Goal: Task Accomplishment & Management: Manage account settings

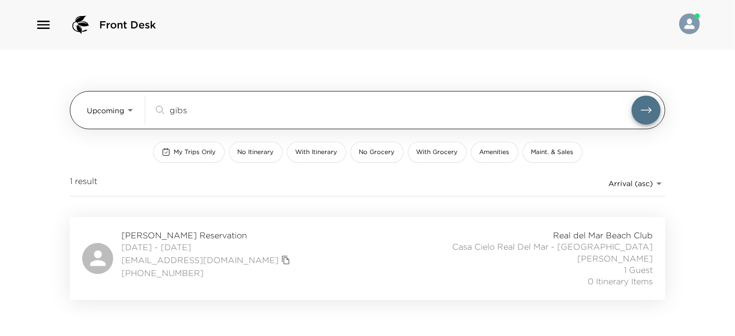
drag, startPoint x: 215, startPoint y: 102, endPoint x: 214, endPoint y: 111, distance: 8.8
click at [214, 111] on div "gibs ​" at bounding box center [407, 110] width 507 height 29
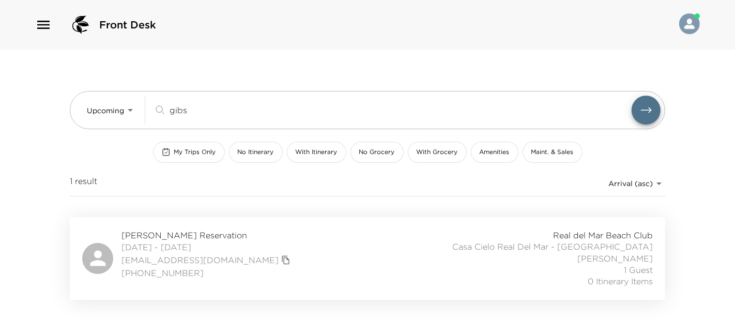
drag, startPoint x: 214, startPoint y: 111, endPoint x: 134, endPoint y: 133, distance: 83.0
click at [134, 133] on div "Upcoming Upcoming gibs ​ My Trips Only No Itinerary With Itinerary No Grocery W…" at bounding box center [368, 133] width 596 height 167
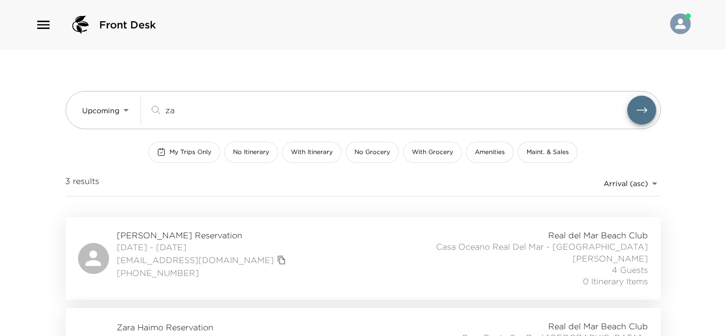
type input "z"
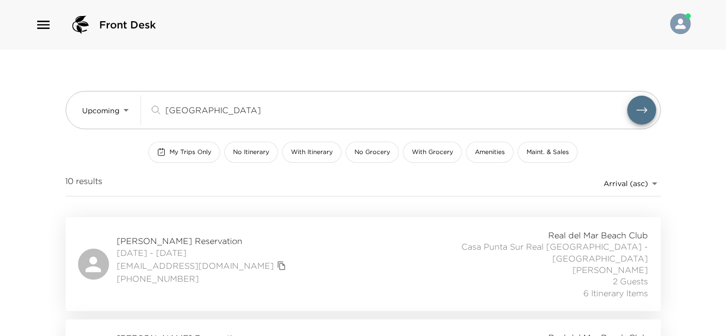
type input "lyon"
click at [307, 247] on div "Jeffrey Lyons Reservation 10/23/2025 - 10/26/2025 jlyons55@gmail.com (415) 454-…" at bounding box center [363, 264] width 571 height 69
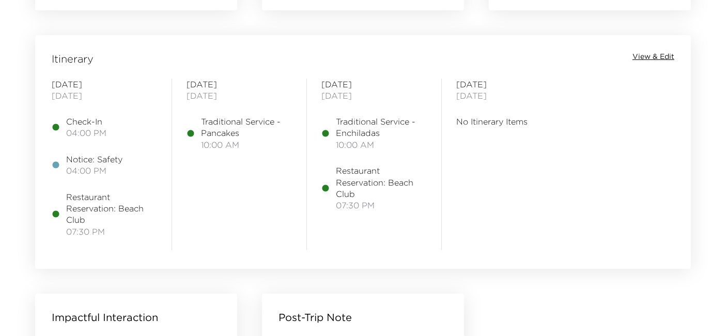
scroll to position [828, 0]
click at [657, 57] on span "View & Edit" at bounding box center [654, 56] width 42 height 10
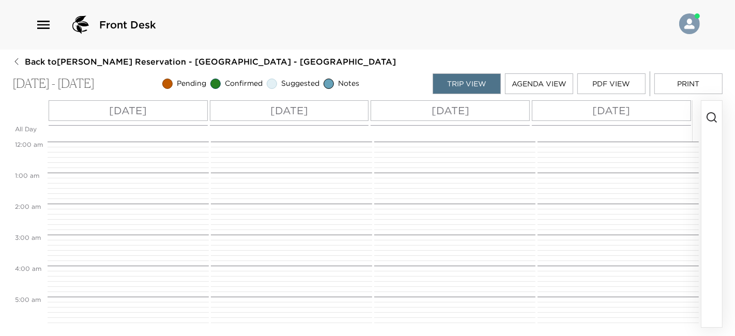
scroll to position [310, 0]
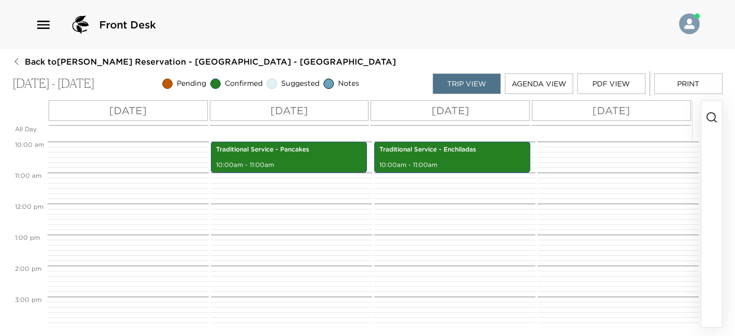
click at [711, 111] on icon "button" at bounding box center [712, 117] width 12 height 12
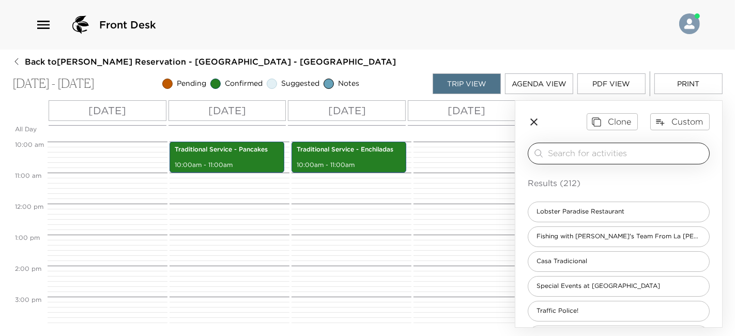
click at [609, 148] on input "search" at bounding box center [626, 153] width 157 height 12
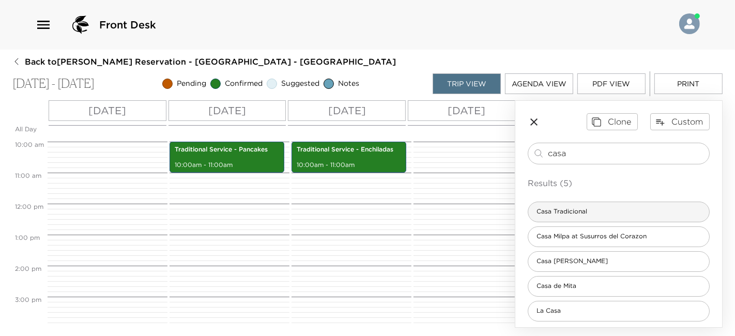
type input "casa"
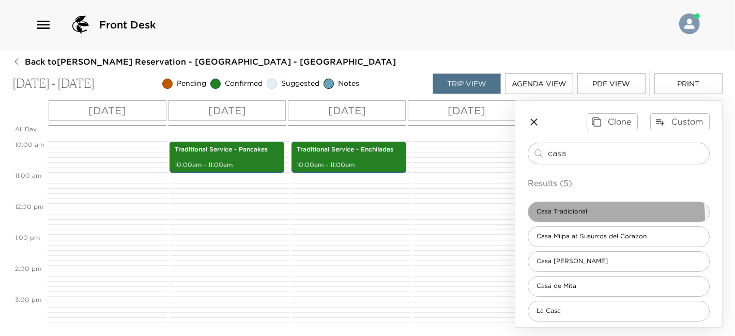
click at [616, 216] on div "Casa Tradicional" at bounding box center [619, 212] width 182 height 21
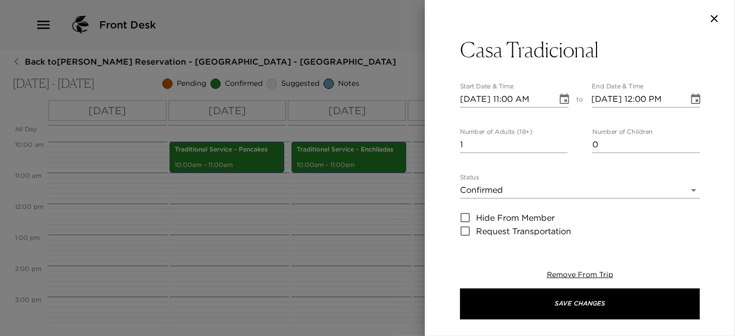
type textarea "Your reservation has been confirmed at the Casa Tradicional in Punta Mita. A mi…"
click at [514, 105] on input "10/23/2025 11:00 AM" at bounding box center [505, 99] width 90 height 17
type input "10/23/2025 07:30 PM"
type input "10/23/2025 08:30 PM"
type input "10/23/2025 07:30 PM"
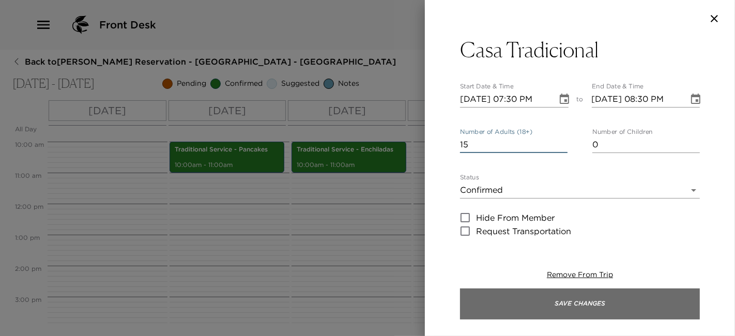
type input "15"
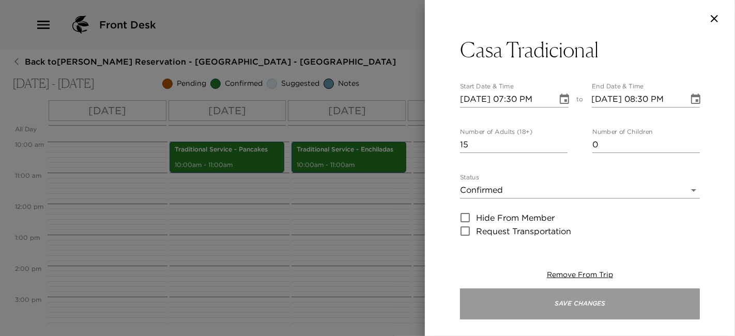
click at [565, 300] on button "Save Changes" at bounding box center [580, 303] width 240 height 31
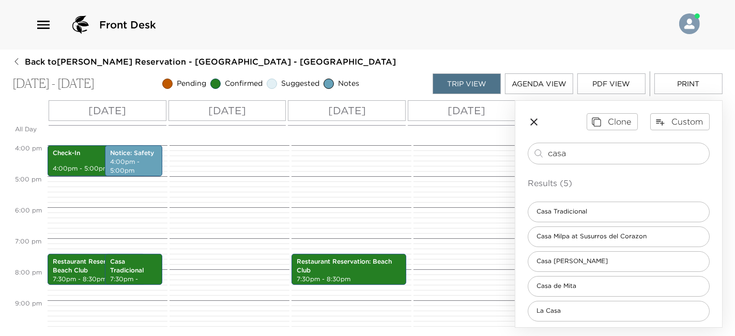
scroll to position [494, 0]
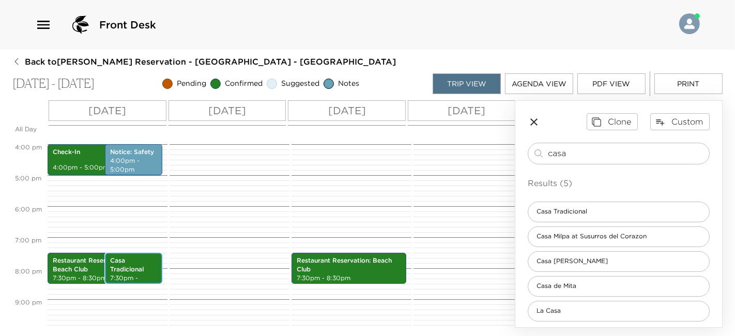
click at [121, 264] on p "Casa Tradicional" at bounding box center [133, 265] width 47 height 18
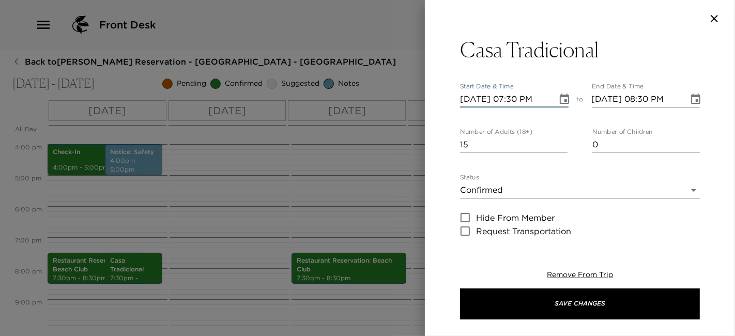
click at [475, 101] on input "10/23/2025 07:30 PM" at bounding box center [505, 99] width 90 height 17
type input "10/24/2025 07:30 PM"
type input "10/24/2025 08:30 PM"
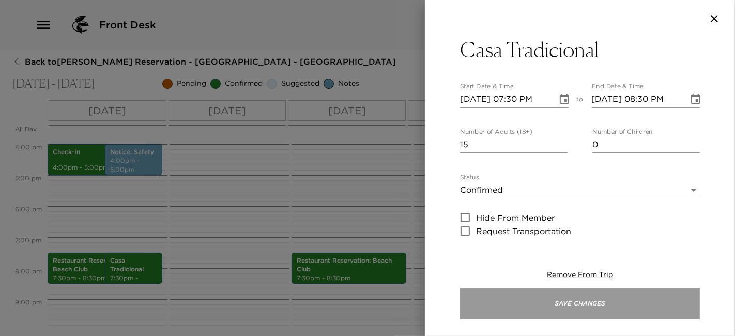
click at [621, 300] on button "Save Changes" at bounding box center [580, 303] width 240 height 31
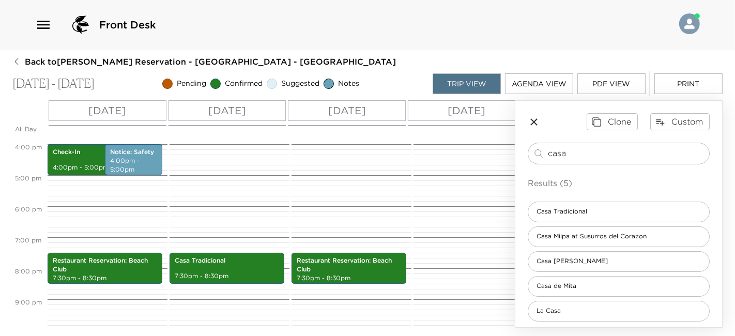
drag, startPoint x: 627, startPoint y: 151, endPoint x: 429, endPoint y: 132, distance: 198.4
click at [429, 132] on div "All Day Thu 10/23 Fri 10/24 Sat 10/25 Sun 10/26 12:00 AM 1:00 AM 2:00 AM 3:00 A…" at bounding box center [367, 213] width 710 height 227
type input "trans"
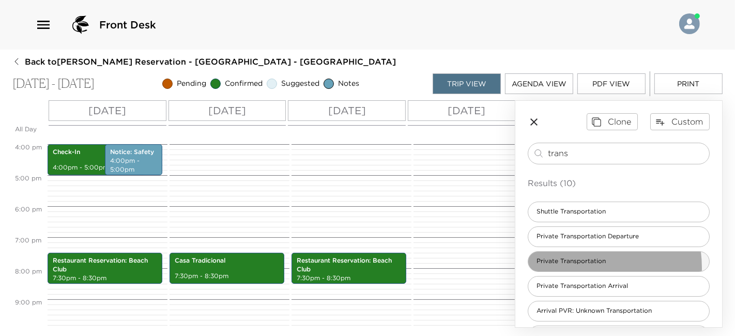
click at [573, 267] on div "Private Transportation" at bounding box center [619, 261] width 182 height 21
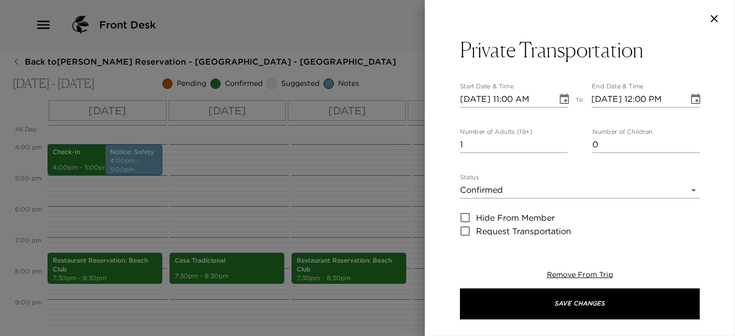
type textarea "Your driver will be waiting for you outside of your house to take you to______.…"
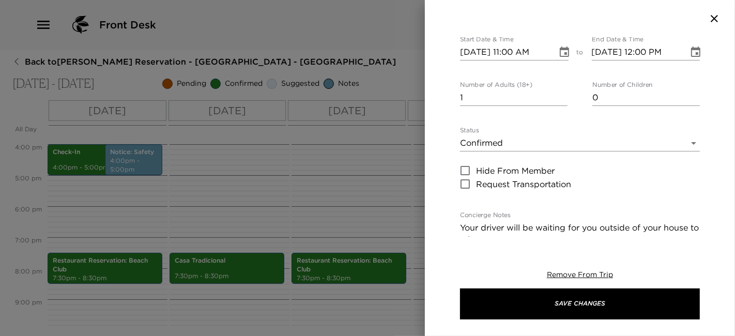
scroll to position [0, 0]
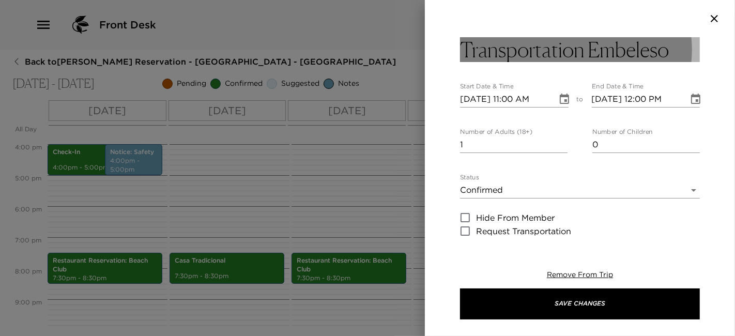
click at [633, 51] on h3 "Transportation Embeleso" at bounding box center [564, 49] width 209 height 25
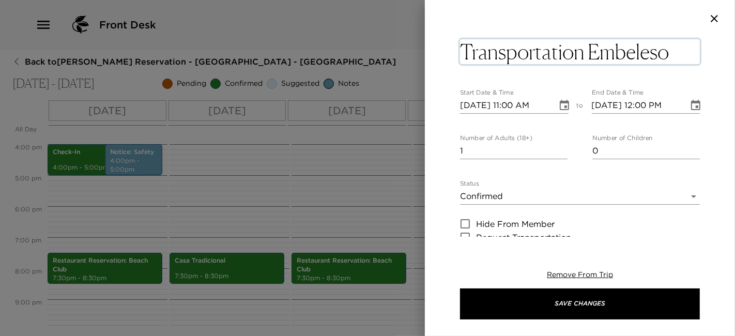
drag, startPoint x: 672, startPoint y: 56, endPoint x: 589, endPoint y: 52, distance: 82.8
click at [589, 52] on textarea "Transportation Embeleso" at bounding box center [580, 51] width 240 height 25
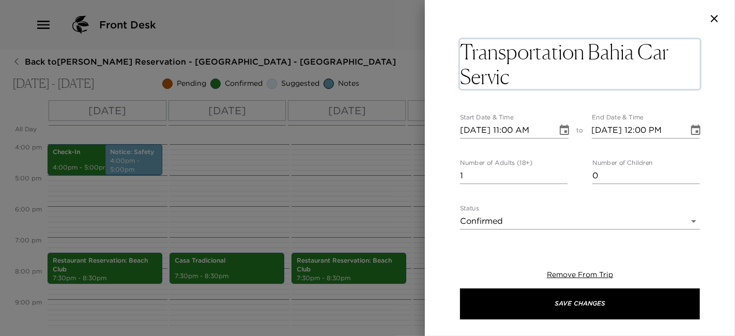
type textarea "Transportation Bahia Car Service"
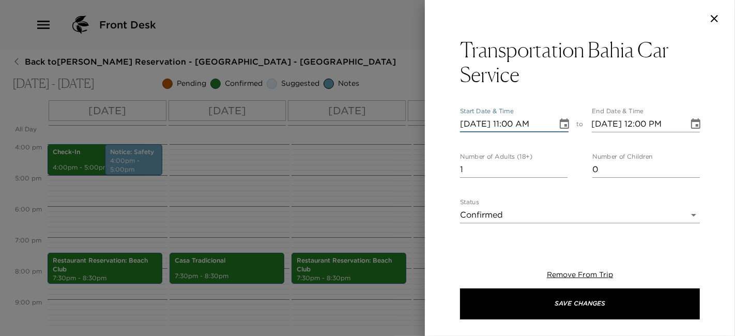
click at [479, 130] on input "10/23/2025 11:00 AM" at bounding box center [505, 124] width 90 height 17
type input "10/24/2025 11:00 AM"
type input "10/24/2025 12:00 PM"
click at [515, 126] on input "10/24/2025 11:00 AM" at bounding box center [505, 124] width 90 height 17
type input "10/24/2025 07:00 PM"
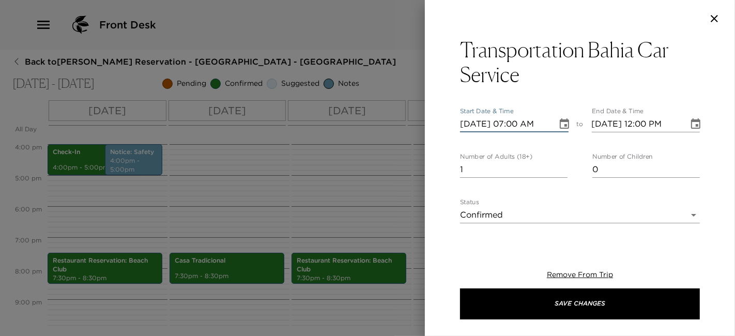
type input "10/24/2025 08:00 PM"
type input "10/24/2025 07:00 PM"
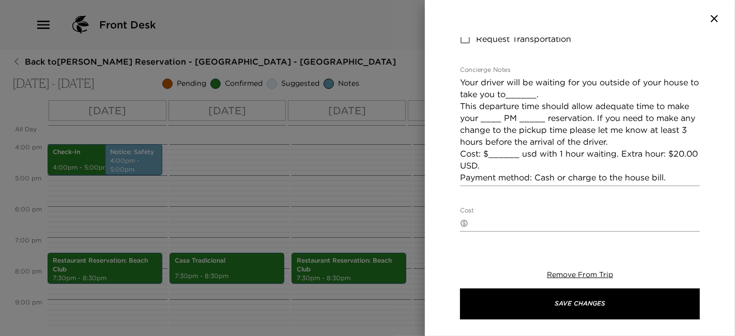
scroll to position [217, 0]
type input "15"
drag, startPoint x: 551, startPoint y: 100, endPoint x: 520, endPoint y: 96, distance: 31.3
click at [520, 96] on textarea "Your driver will be waiting for you outside of your house to take you to______.…" at bounding box center [580, 130] width 240 height 107
drag, startPoint x: 565, startPoint y: 117, endPoint x: 512, endPoint y: 116, distance: 53.3
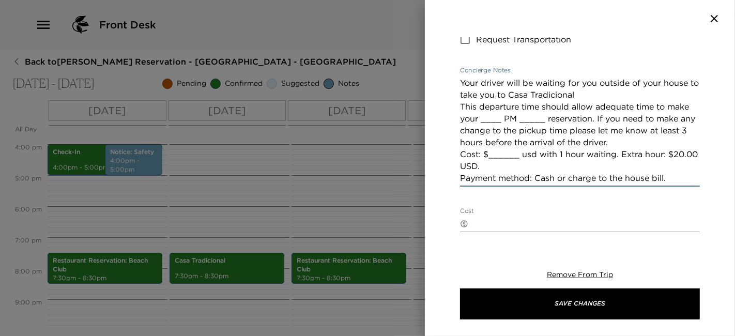
click at [512, 116] on textarea "Your driver will be waiting for you outside of your house to take you to Casa T…" at bounding box center [580, 130] width 240 height 107
click at [536, 156] on textarea "Your driver will be waiting for you outside of your house to take you to Casa T…" at bounding box center [580, 130] width 240 height 107
click at [539, 151] on textarea "Your driver will be waiting for you outside of your house to take you to Casa T…" at bounding box center [580, 130] width 240 height 107
drag, startPoint x: 532, startPoint y: 154, endPoint x: 490, endPoint y: 151, distance: 42.5
click at [490, 151] on textarea "Your driver will be waiting for you outside of your house to take you to Casa T…" at bounding box center [580, 130] width 240 height 107
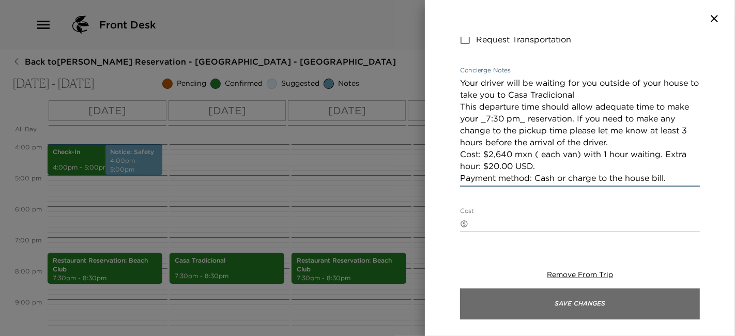
type textarea "Your driver will be waiting for you outside of your house to take you to Casa T…"
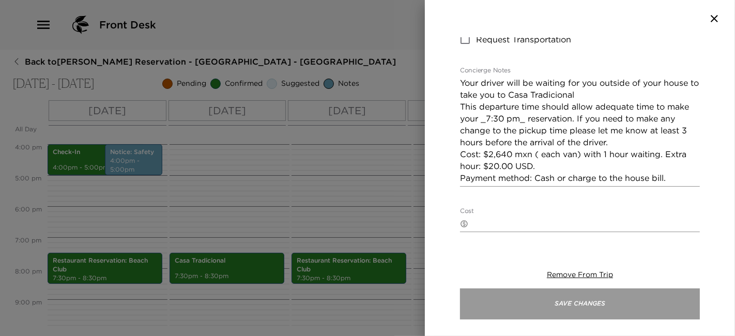
click at [536, 299] on button "Save Changes" at bounding box center [580, 303] width 240 height 31
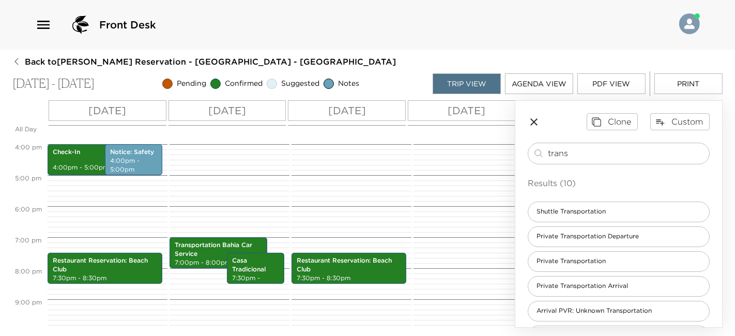
click at [381, 236] on div "Traditional Service - Enchiladas 10:00am - 11:00am Restaurant Reservation: Beac…" at bounding box center [350, 20] width 117 height 744
click at [539, 125] on icon "button" at bounding box center [534, 122] width 12 height 12
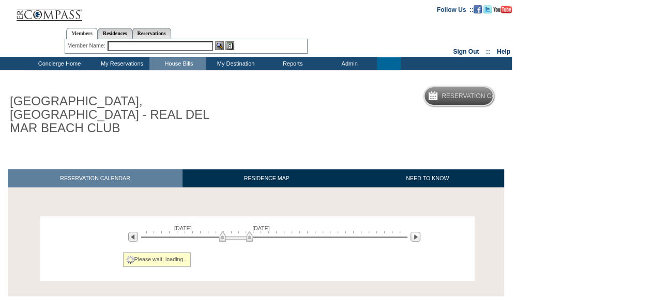
scroll to position [49, 0]
